Goal: Information Seeking & Learning: Learn about a topic

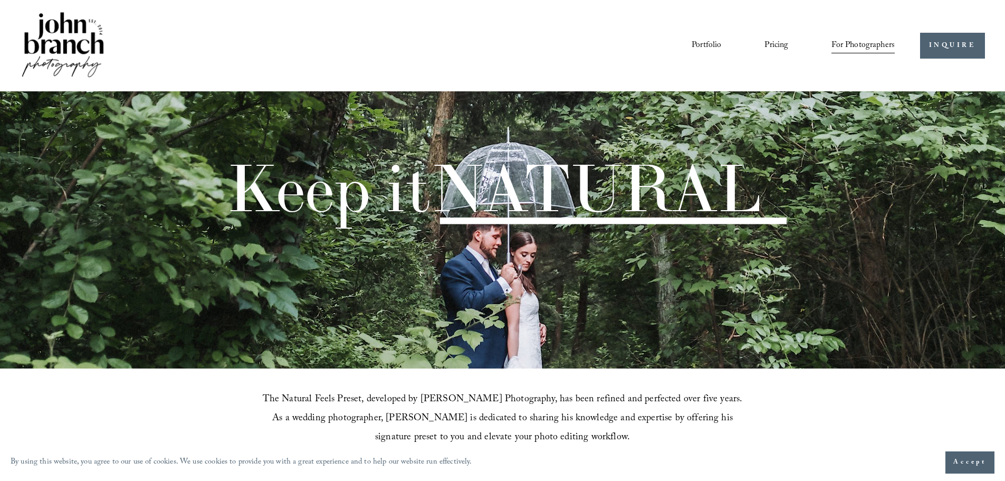
scroll to position [1111, 0]
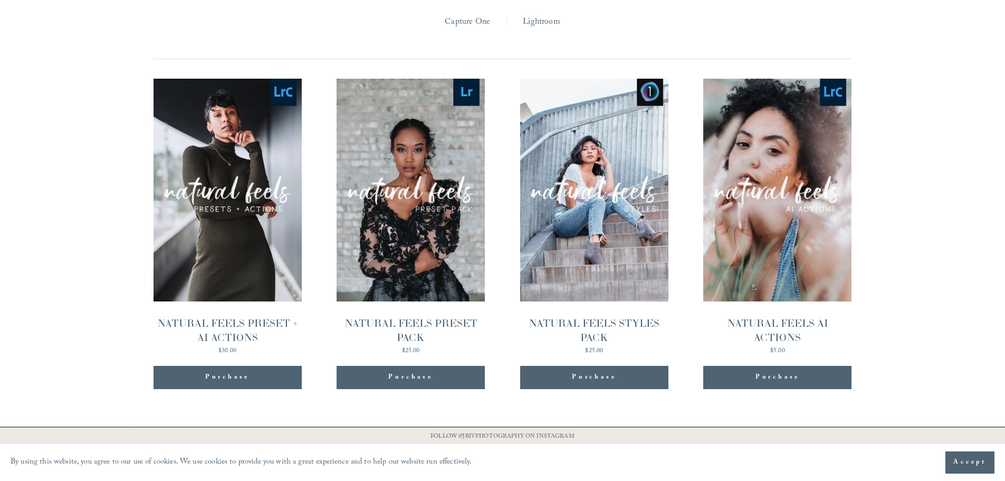
click at [594, 155] on span "Quick View" at bounding box center [595, 167] width 66 height 29
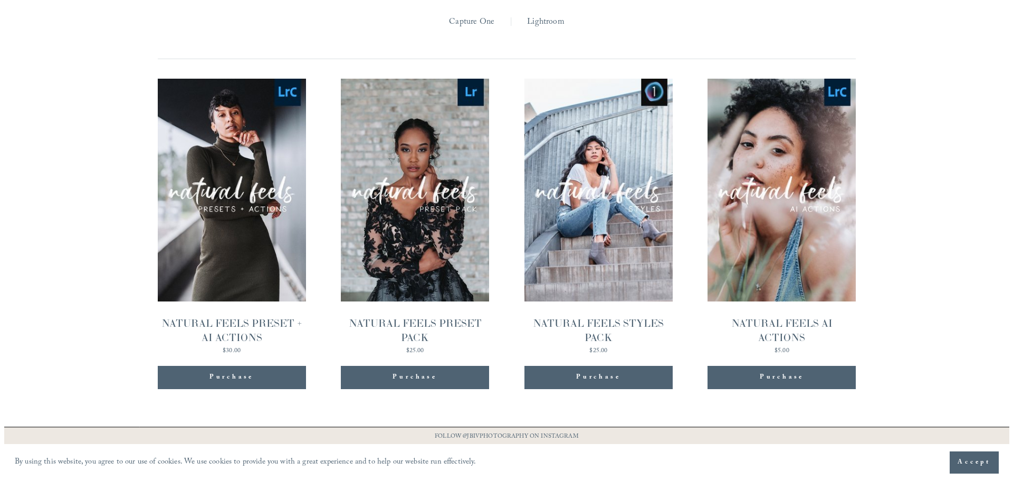
scroll to position [1113, 0]
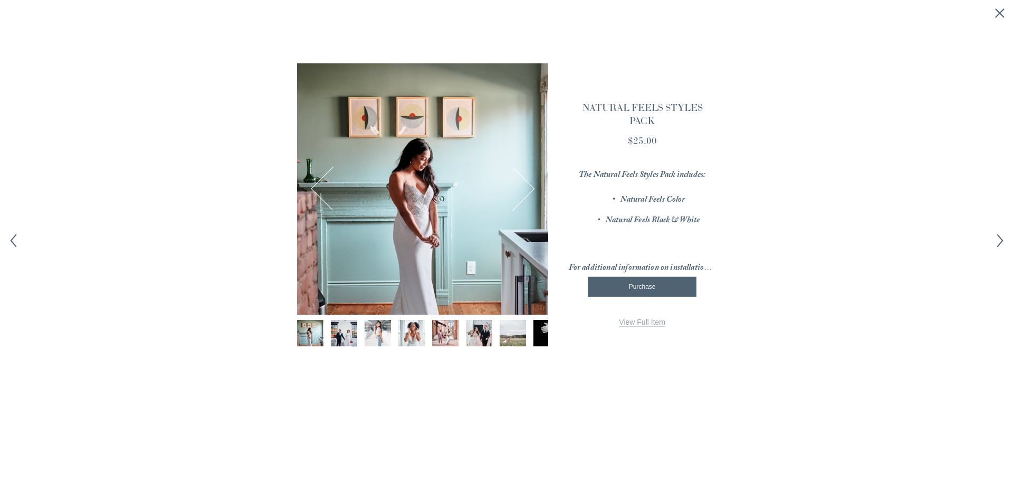
click at [638, 320] on span "View Full Item" at bounding box center [642, 322] width 46 height 8
click at [999, 13] on icon "Close quick view" at bounding box center [1000, 13] width 11 height 11
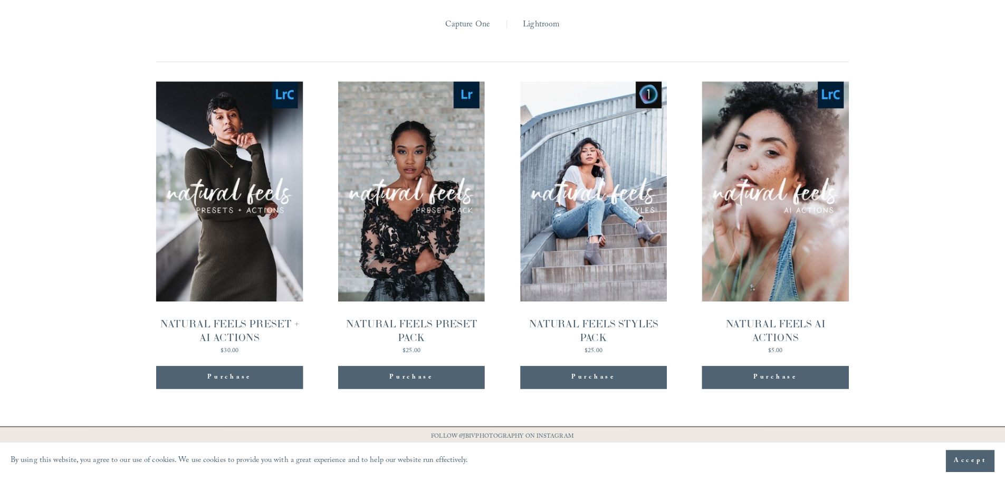
scroll to position [1111, 0]
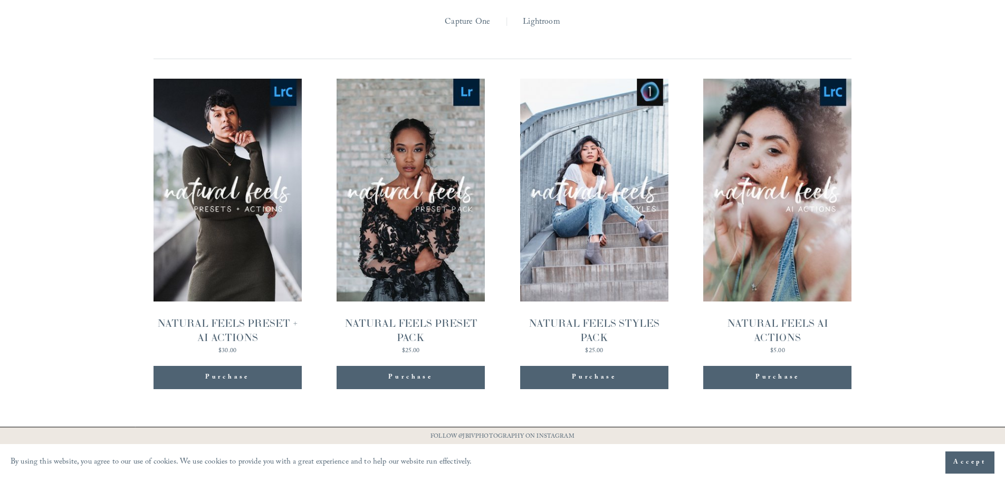
click at [777, 153] on span "Quick View" at bounding box center [778, 167] width 66 height 29
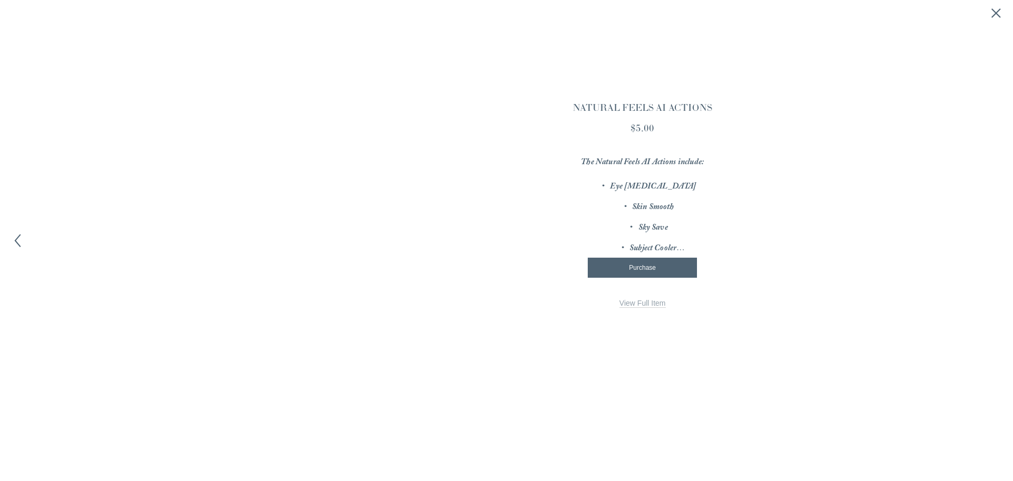
scroll to position [1113, 0]
click at [635, 302] on span "View Full Item" at bounding box center [642, 303] width 46 height 8
click at [1005, 14] on button "Close quick view" at bounding box center [1000, 13] width 13 height 13
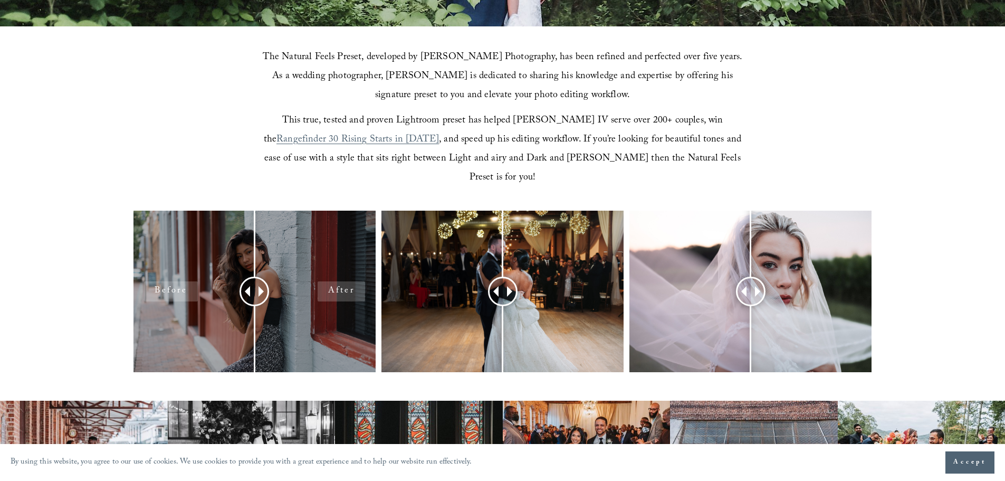
scroll to position [338, 0]
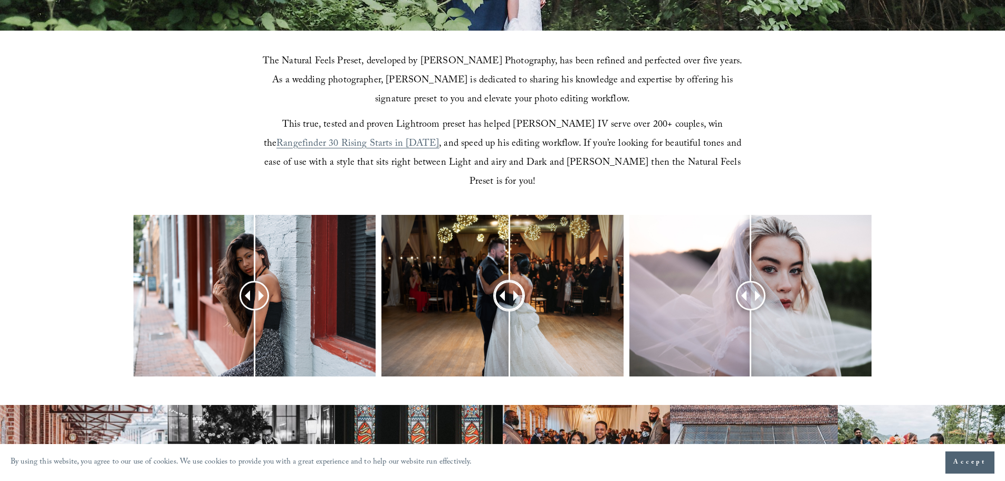
drag, startPoint x: 502, startPoint y: 278, endPoint x: 510, endPoint y: 276, distance: 8.3
click at [510, 281] on div at bounding box center [509, 295] width 28 height 28
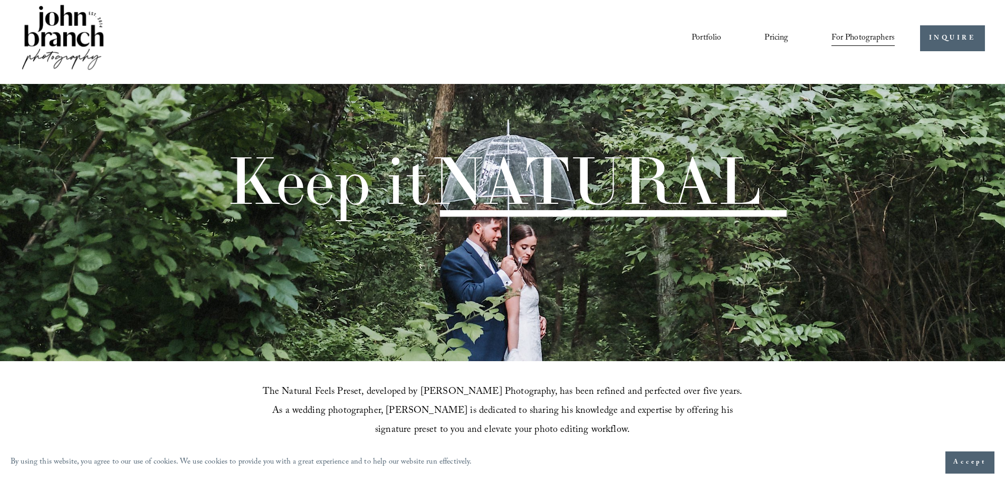
scroll to position [0, 0]
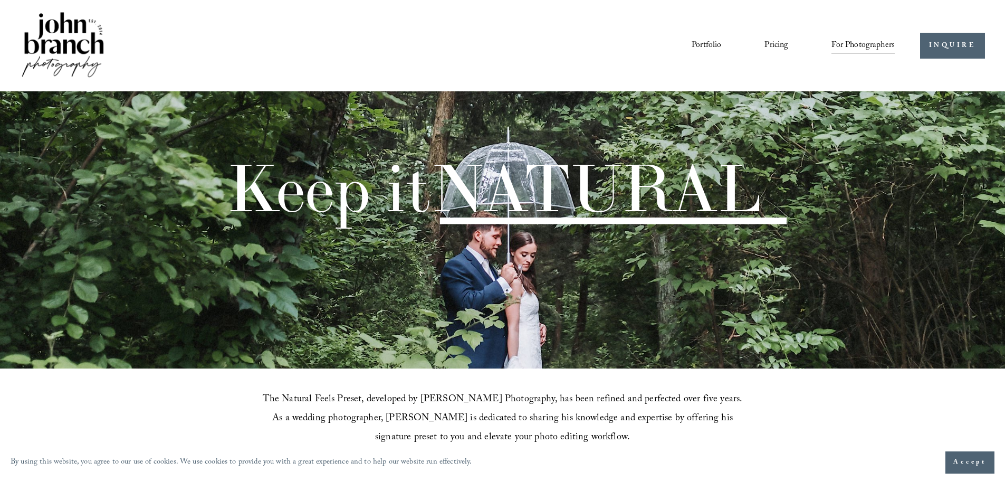
click at [694, 39] on link "Portfolio" at bounding box center [707, 45] width 30 height 18
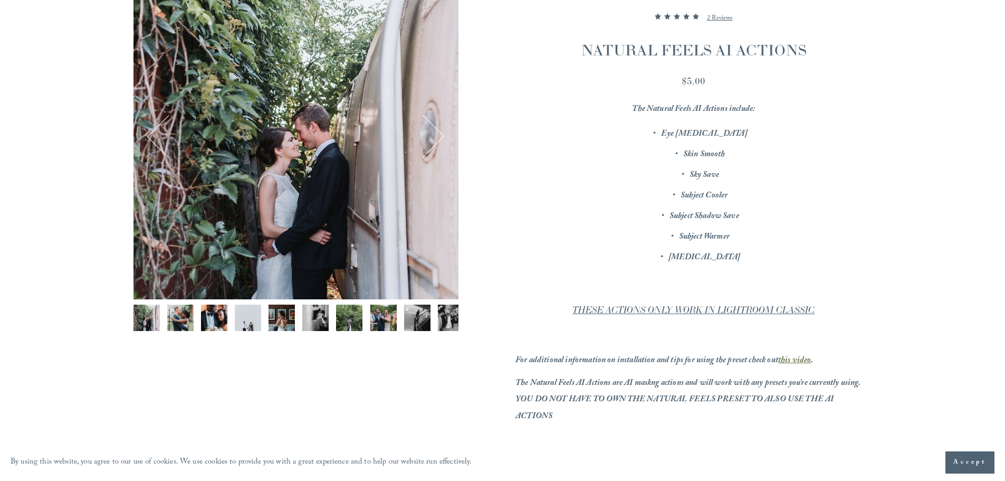
scroll to position [211, 0]
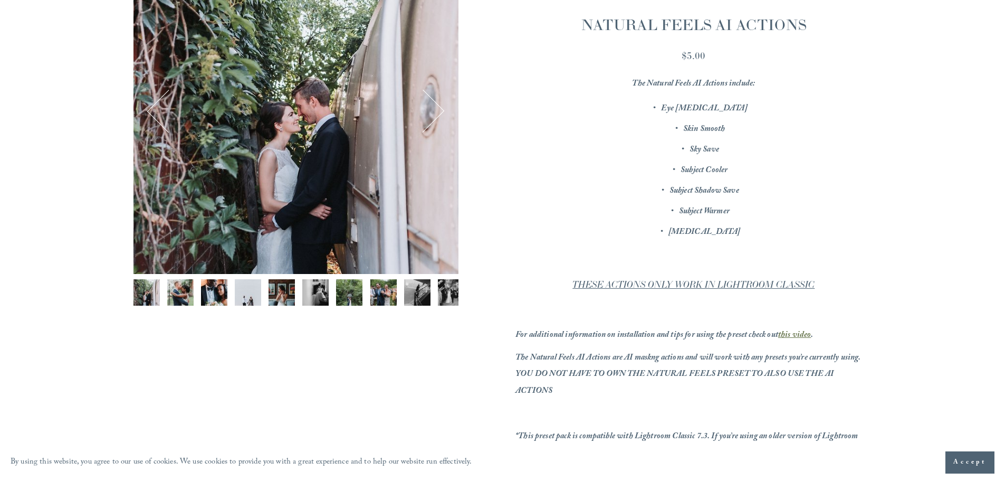
click at [422, 115] on button "Next" at bounding box center [423, 111] width 41 height 41
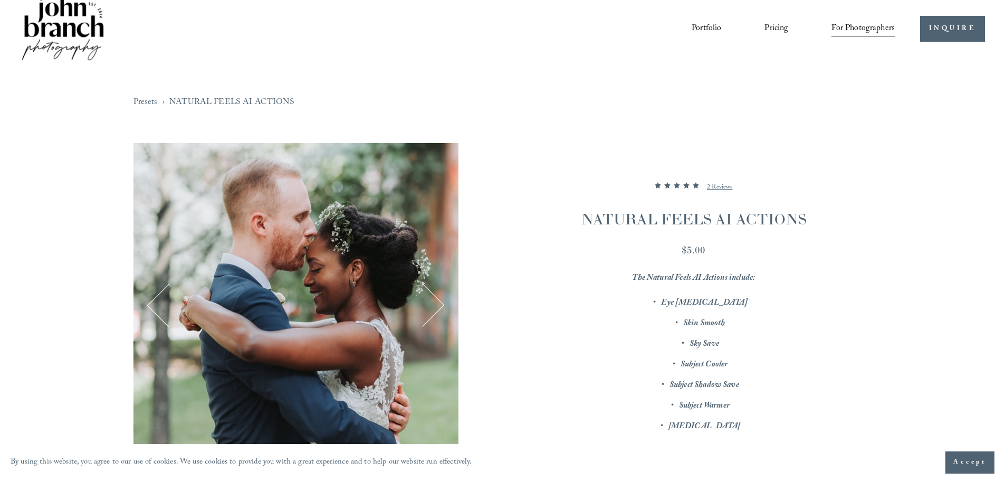
scroll to position [0, 0]
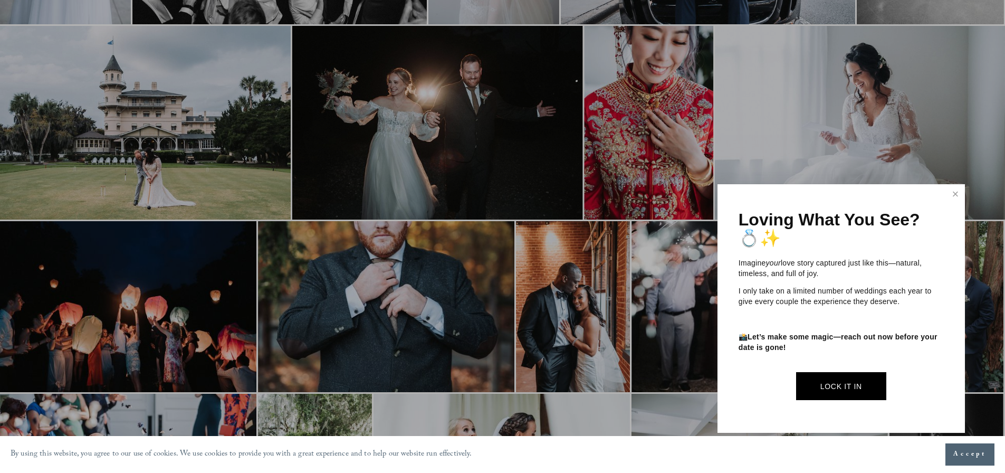
scroll to position [1056, 0]
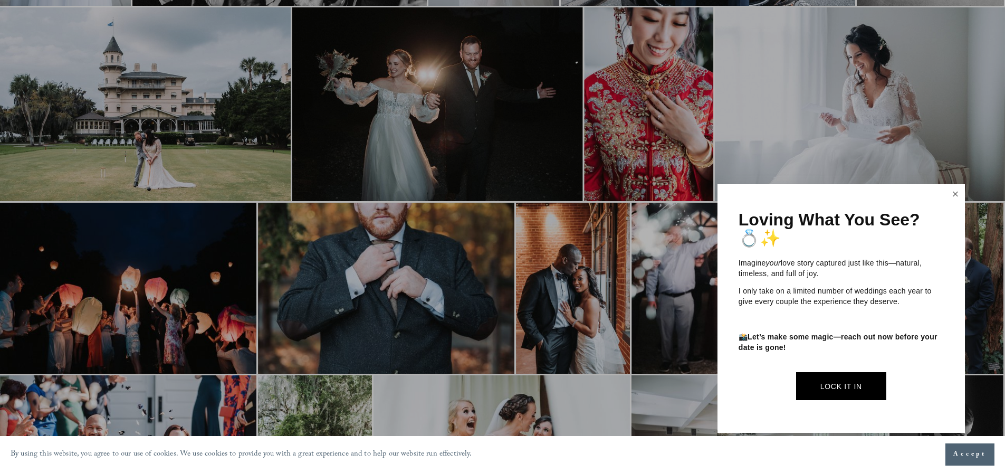
click at [955, 197] on link "Close" at bounding box center [956, 194] width 16 height 17
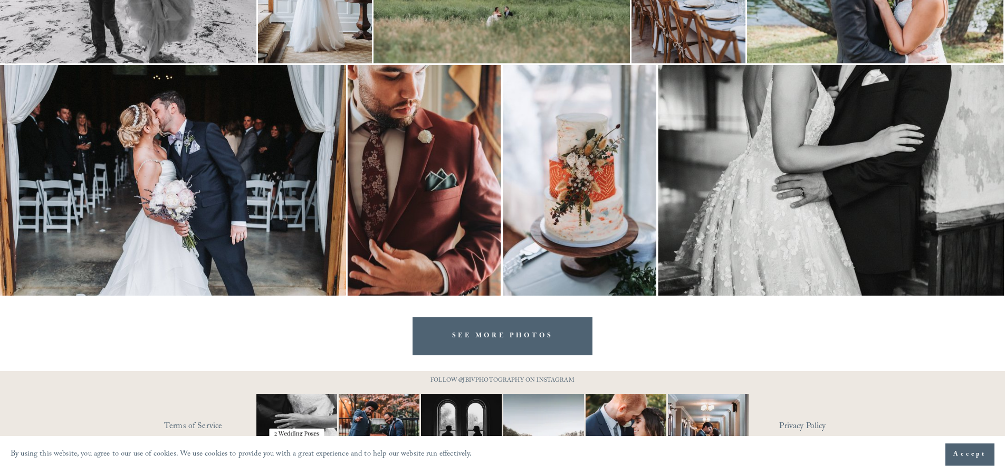
scroll to position [2111, 0]
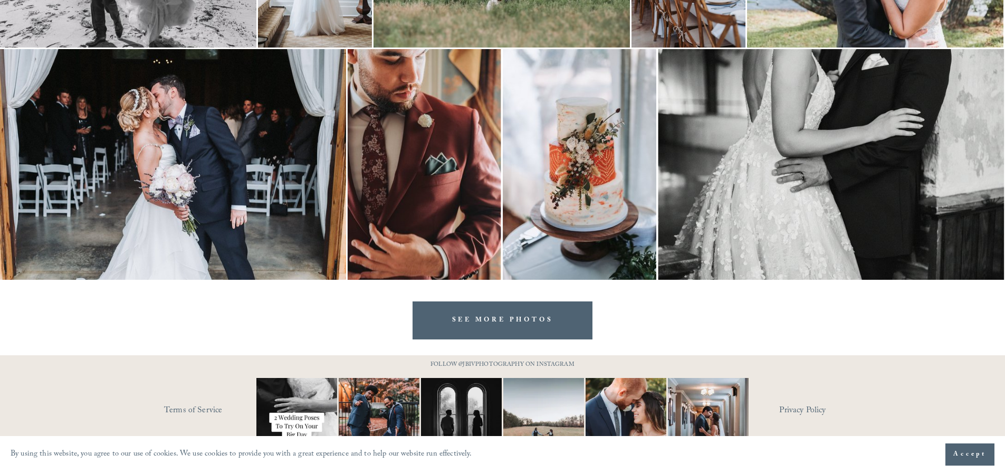
click at [506, 324] on link "SEE MORE PHOTOS" at bounding box center [503, 319] width 181 height 37
